Goal: Information Seeking & Learning: Learn about a topic

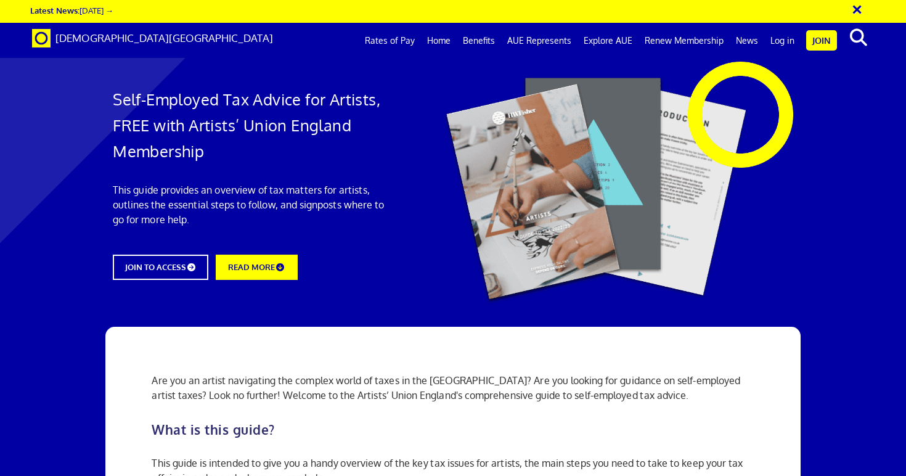
scroll to position [932, 0]
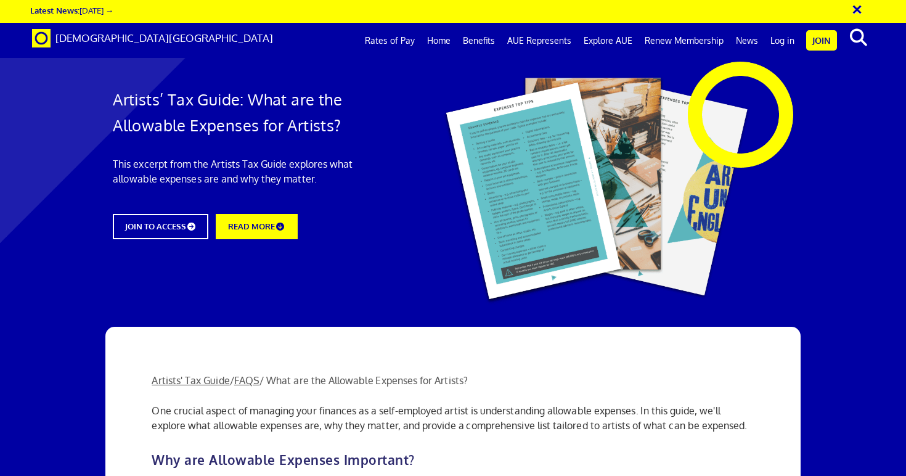
scroll to position [1315, 0]
click at [483, 44] on link "Benefits" at bounding box center [479, 40] width 44 height 31
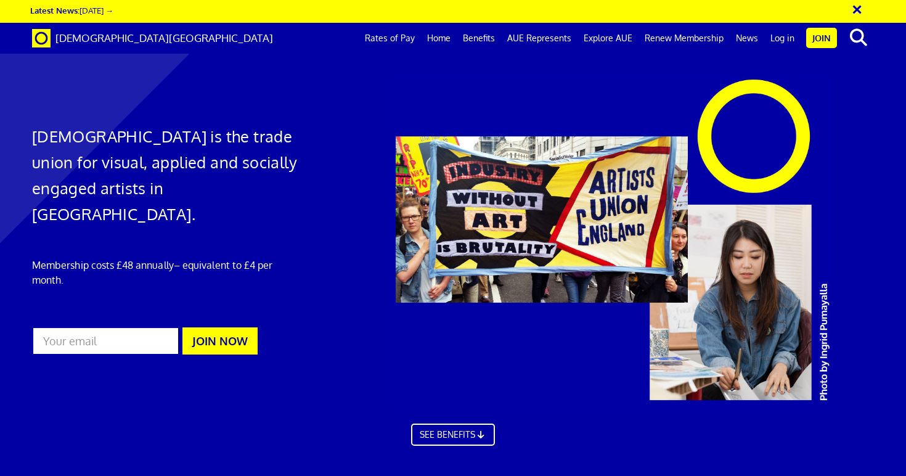
scroll to position [0, 8]
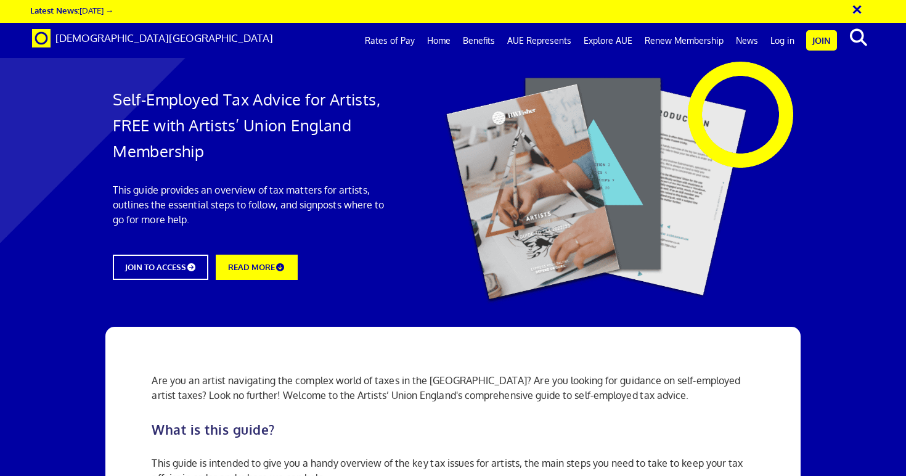
scroll to position [366, 0]
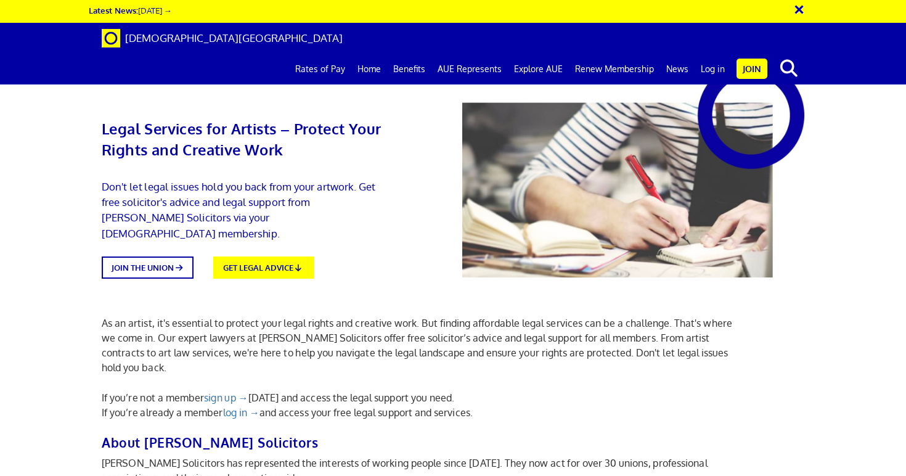
scroll to position [492, 0]
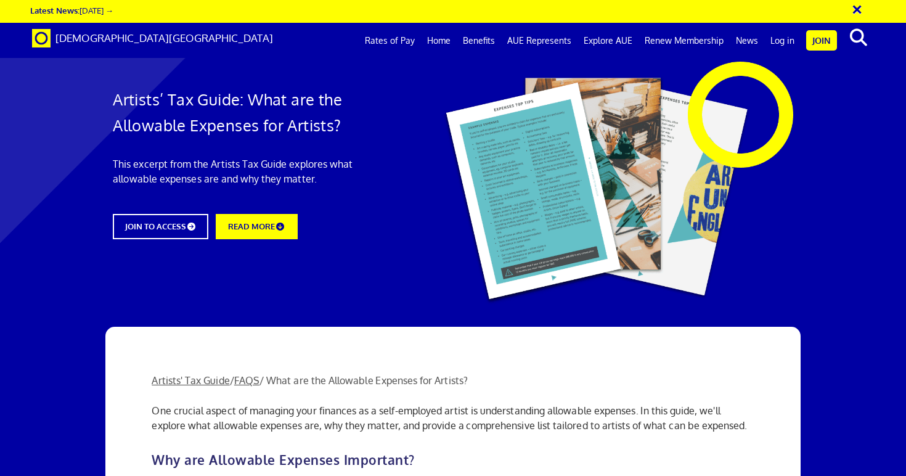
scroll to position [0, 8]
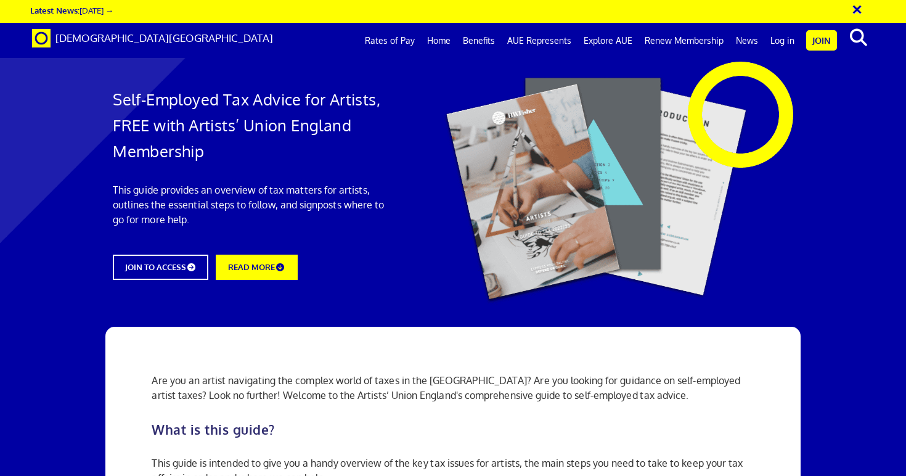
scroll to position [0, 8]
